Goal: Transaction & Acquisition: Purchase product/service

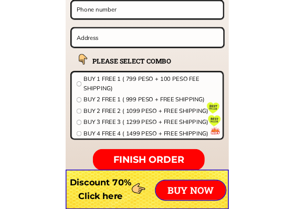
scroll to position [8367, 0]
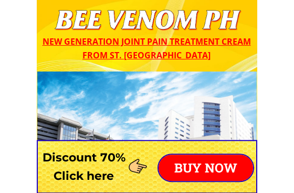
scroll to position [0, 0]
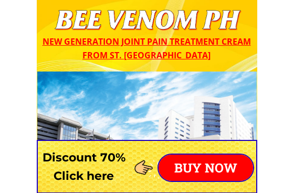
click at [201, 146] on div at bounding box center [147, 167] width 220 height 54
click at [206, 170] on p "BUY NOW" at bounding box center [206, 167] width 94 height 26
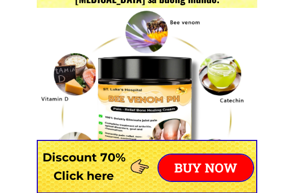
scroll to position [8236, 0]
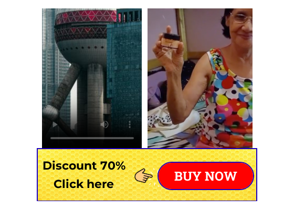
scroll to position [7541, 0]
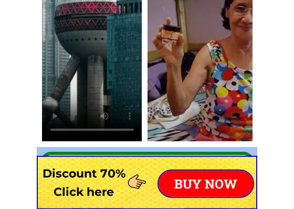
click at [105, 88] on video at bounding box center [92, 47] width 100 height 188
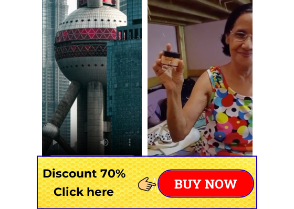
scroll to position [7514, 0]
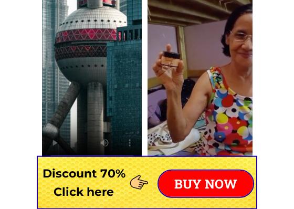
click at [96, 79] on video at bounding box center [92, 74] width 100 height 188
click at [92, 78] on video at bounding box center [92, 74] width 100 height 188
click at [93, 74] on video at bounding box center [92, 74] width 100 height 188
click at [97, 72] on video at bounding box center [92, 74] width 100 height 188
click at [212, 101] on div at bounding box center [199, 74] width 105 height 188
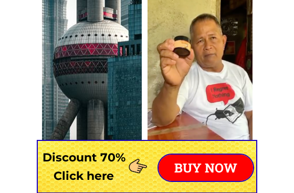
scroll to position [7301, 0]
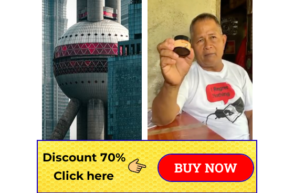
click at [99, 85] on video at bounding box center [92, 89] width 100 height 197
click at [96, 78] on video at bounding box center [92, 89] width 100 height 197
click at [98, 79] on video at bounding box center [92, 89] width 100 height 197
click at [104, 95] on video at bounding box center [92, 89] width 100 height 197
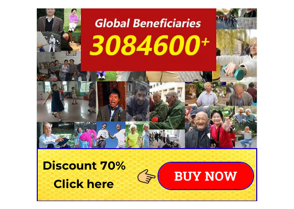
scroll to position [7115, 0]
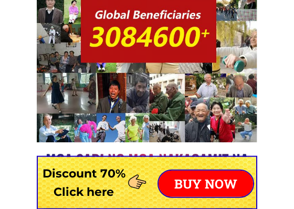
click at [69, 138] on div at bounding box center [147, 32] width 220 height 219
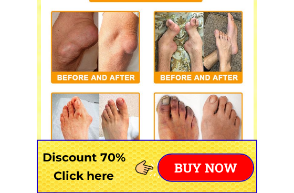
scroll to position [4555, 0]
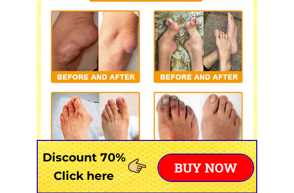
click at [213, 163] on p "BUY NOW" at bounding box center [206, 167] width 94 height 26
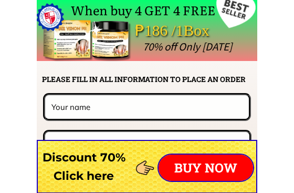
click at [205, 165] on p "BUY NOW" at bounding box center [206, 167] width 94 height 26
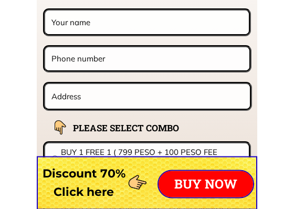
scroll to position [8335, 0]
